Goal: Task Accomplishment & Management: Manage account settings

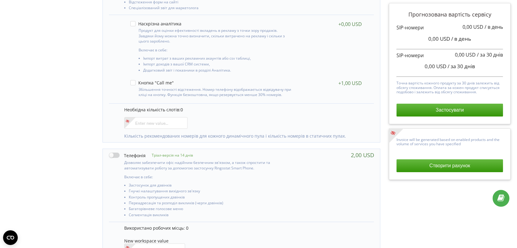
click at [114, 152] on label at bounding box center [127, 155] width 37 height 6
checkbox input "true"
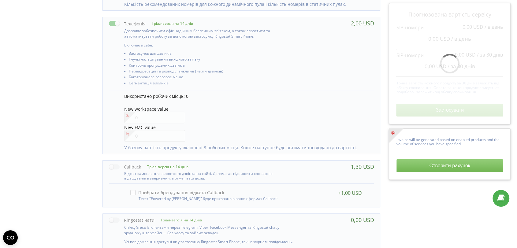
scroll to position [306, 0]
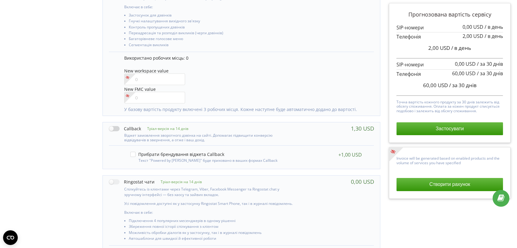
click at [115, 128] on label at bounding box center [125, 128] width 32 height 6
checkbox input "true"
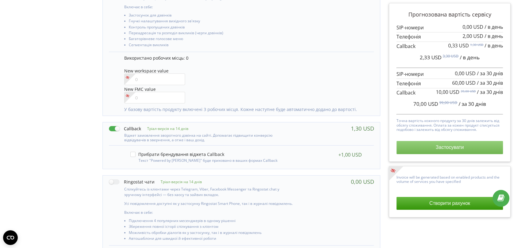
click at [453, 147] on button "Застосувати" at bounding box center [449, 147] width 106 height 13
